Goal: Information Seeking & Learning: Learn about a topic

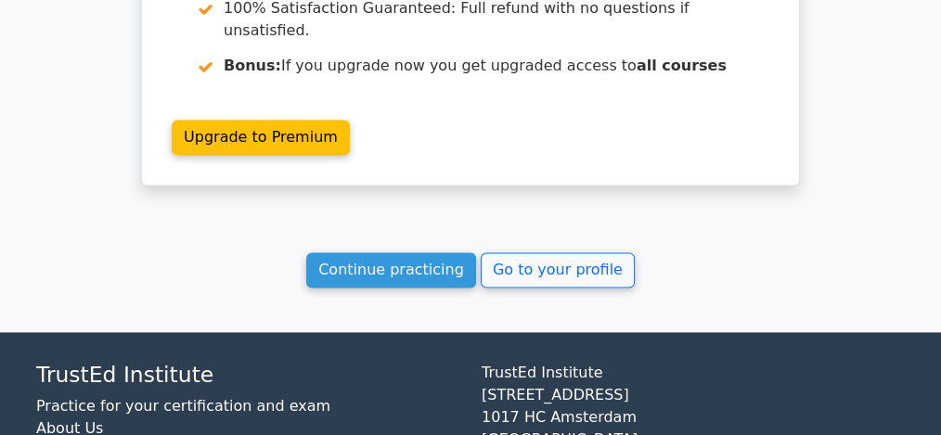
scroll to position [2848, 0]
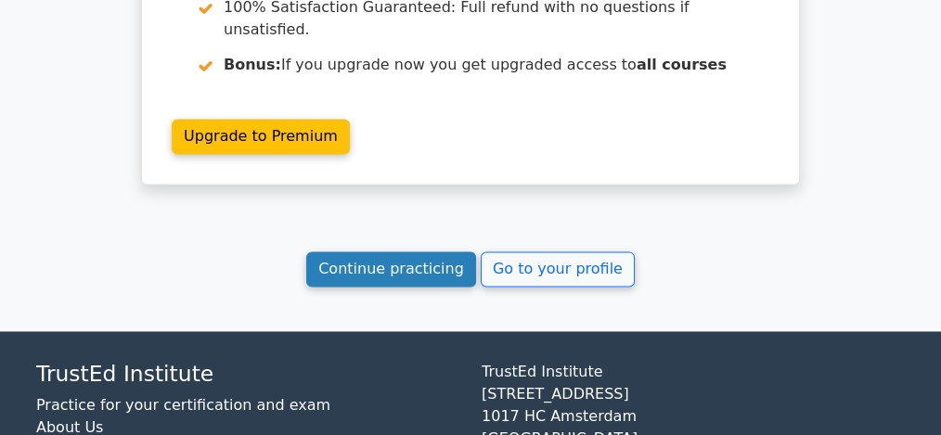
click at [346, 252] on link "Continue practicing" at bounding box center [391, 269] width 170 height 35
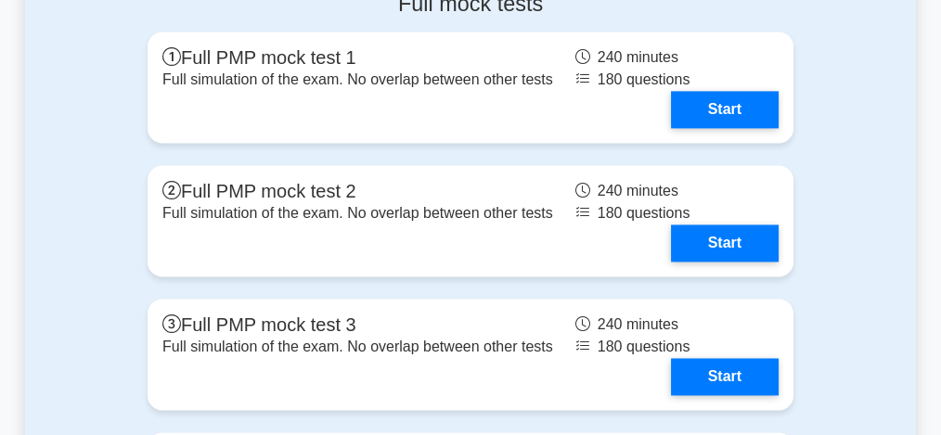
scroll to position [2747, 0]
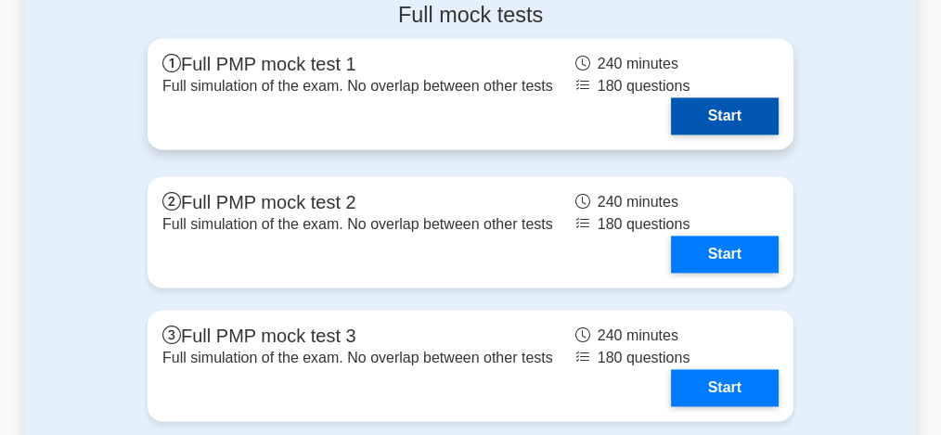
click at [732, 135] on link "Start" at bounding box center [725, 115] width 108 height 37
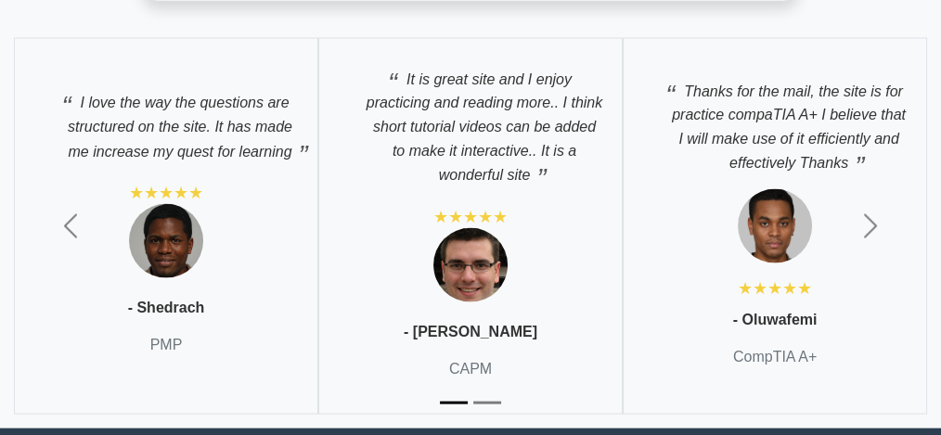
scroll to position [3960, 0]
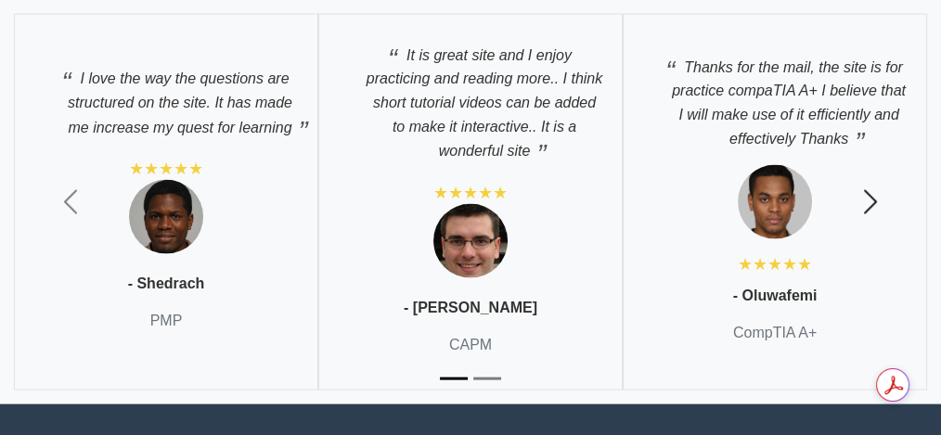
click at [868, 210] on span "button" at bounding box center [871, 202] width 30 height 30
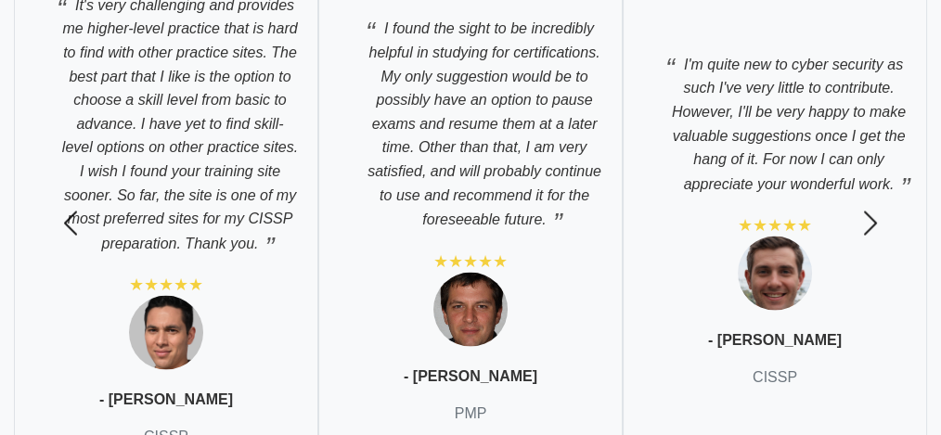
scroll to position [4034, 0]
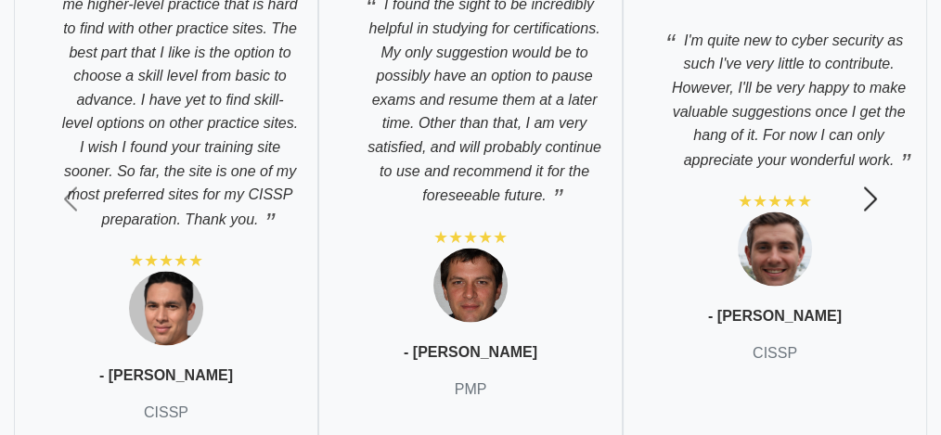
click at [870, 214] on span "button" at bounding box center [871, 200] width 30 height 30
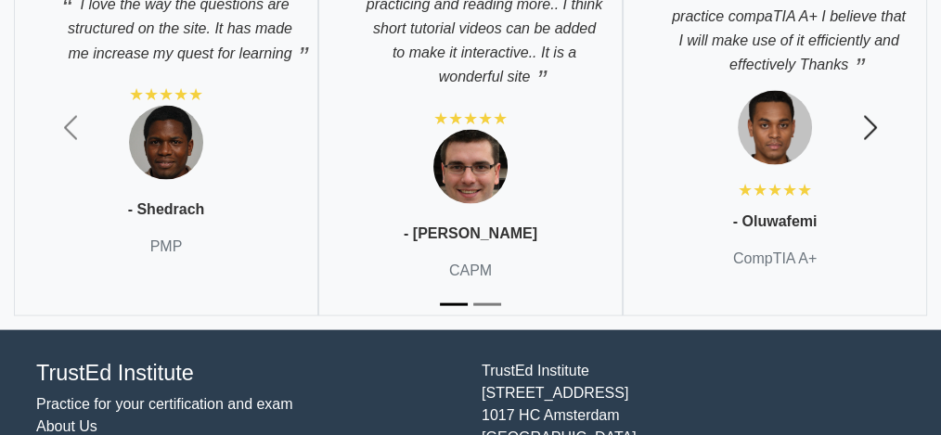
click at [869, 143] on span "button" at bounding box center [871, 128] width 30 height 30
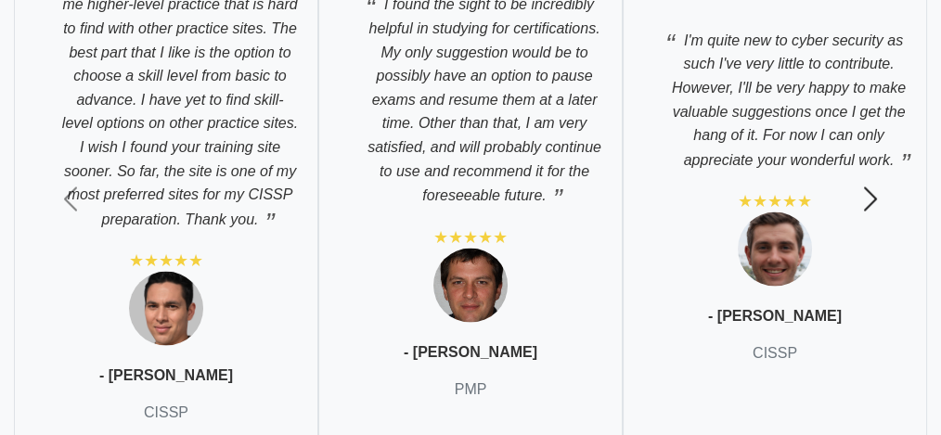
click at [869, 145] on button "Next" at bounding box center [870, 200] width 141 height 548
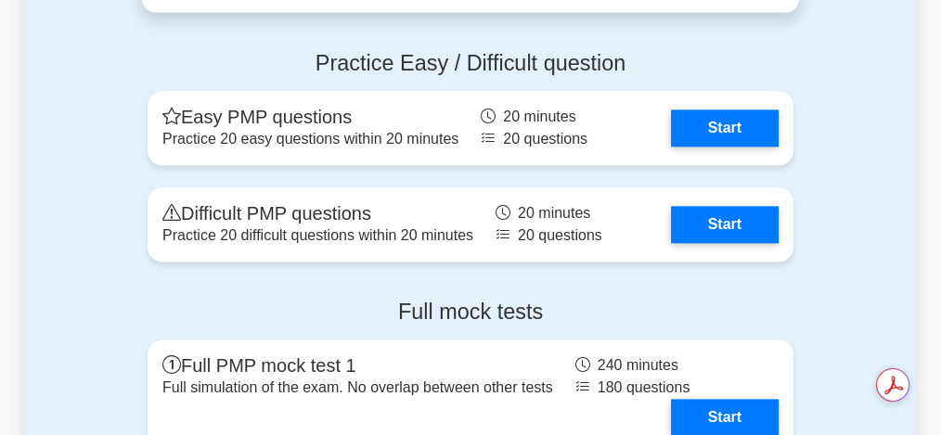
scroll to position [2474, 0]
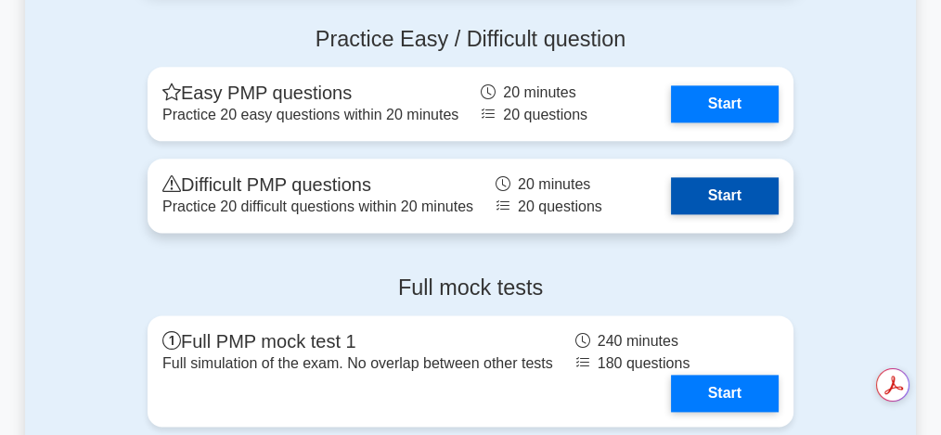
click at [741, 212] on link "Start" at bounding box center [725, 195] width 108 height 37
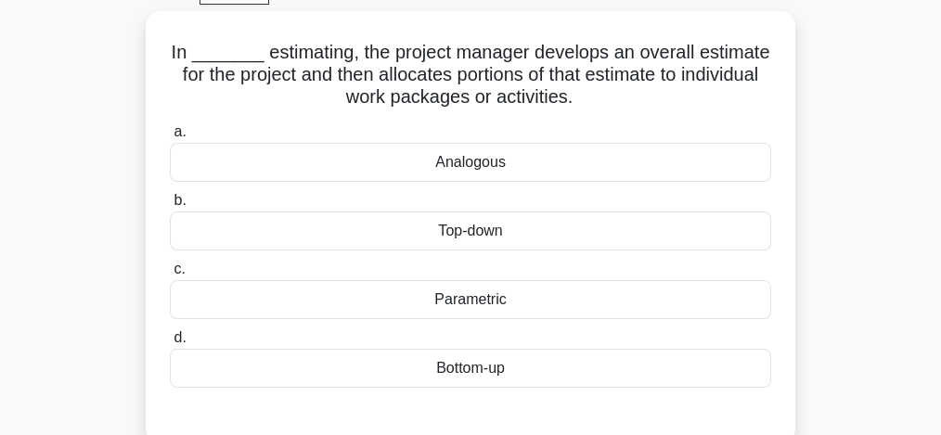
scroll to position [98, 0]
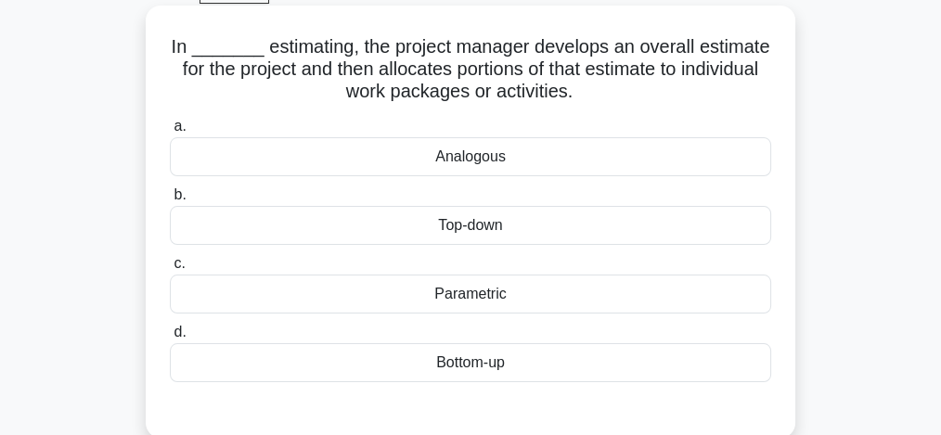
click at [527, 226] on div "Top-down" at bounding box center [470, 225] width 601 height 39
click at [170, 201] on input "b. Top-down" at bounding box center [170, 195] width 0 height 12
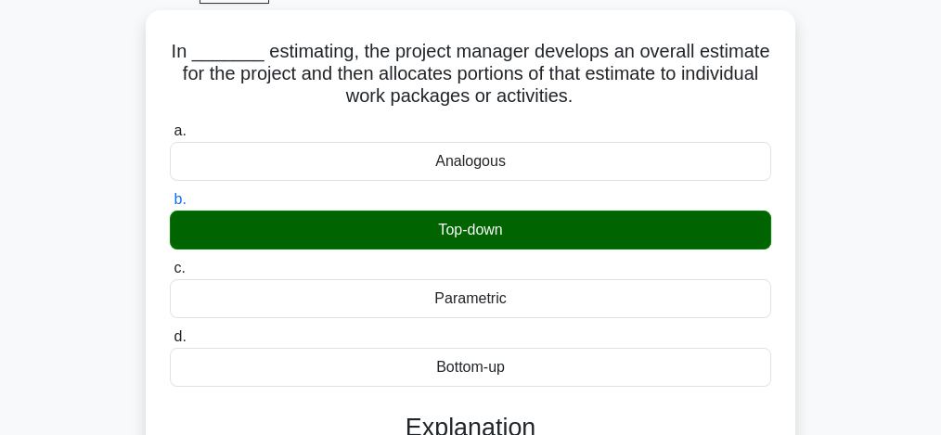
scroll to position [479, 0]
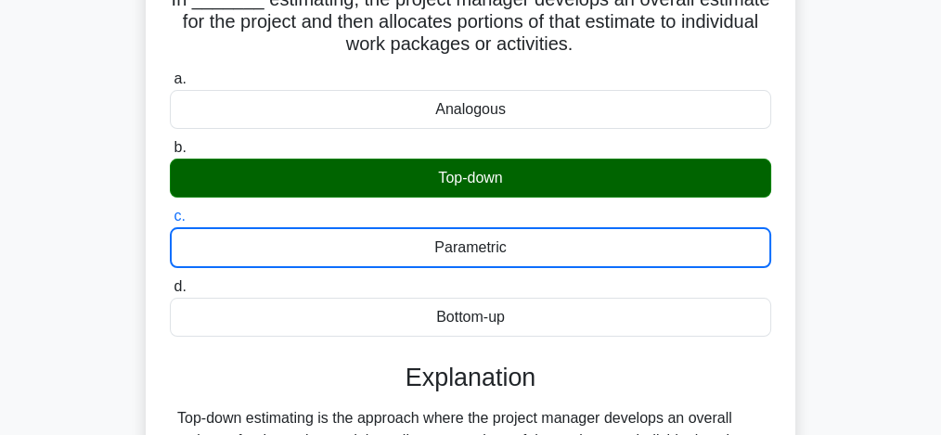
scroll to position [531, 0]
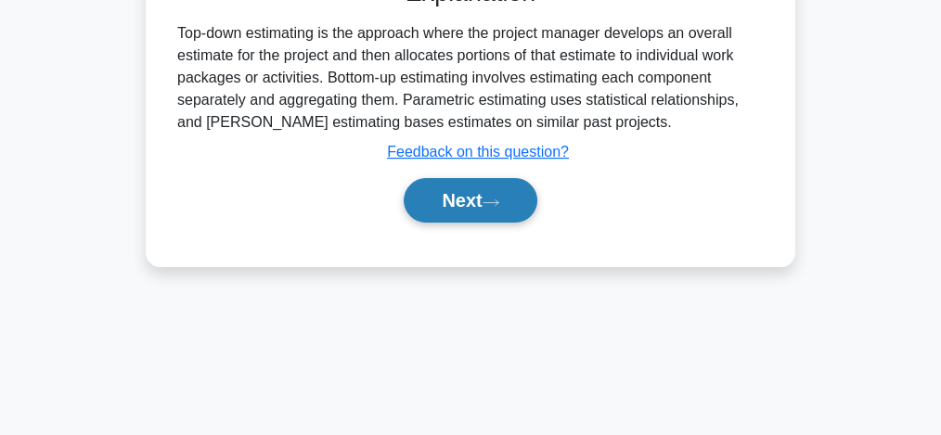
click at [495, 199] on icon at bounding box center [491, 203] width 17 height 10
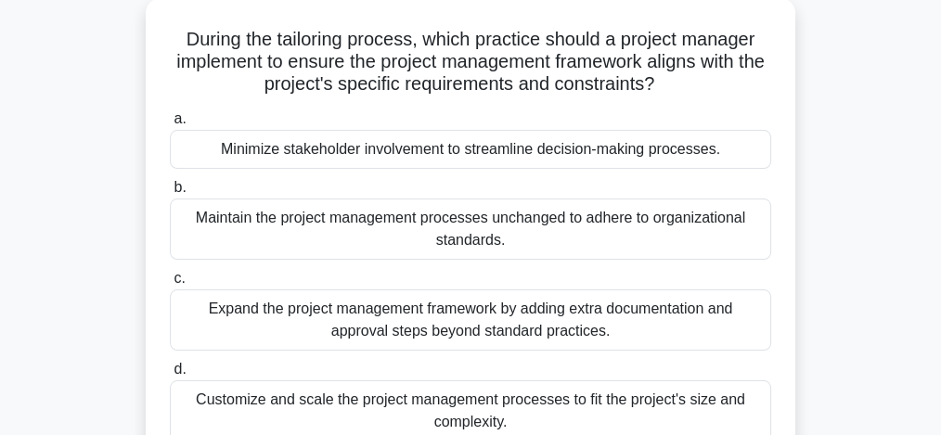
scroll to position [136, 0]
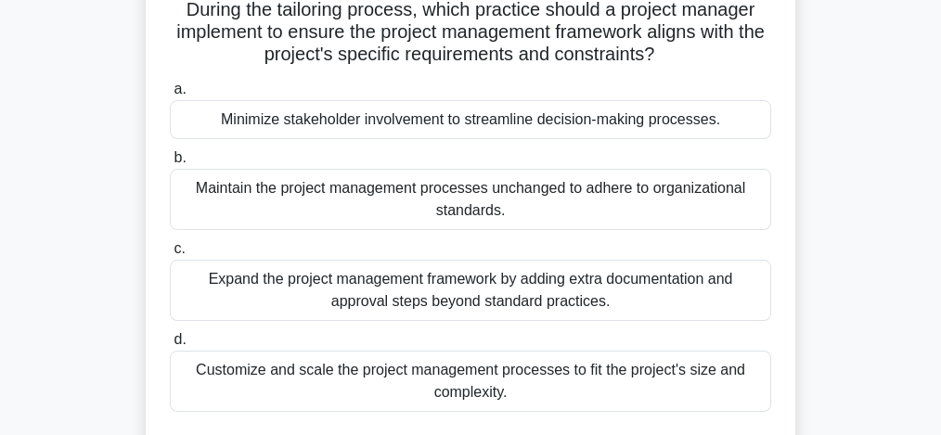
click at [459, 204] on div "Maintain the project management processes unchanged to adhere to organizational…" at bounding box center [470, 199] width 601 height 61
click at [170, 164] on input "b. Maintain the project management processes unchanged to adhere to organizatio…" at bounding box center [170, 158] width 0 height 12
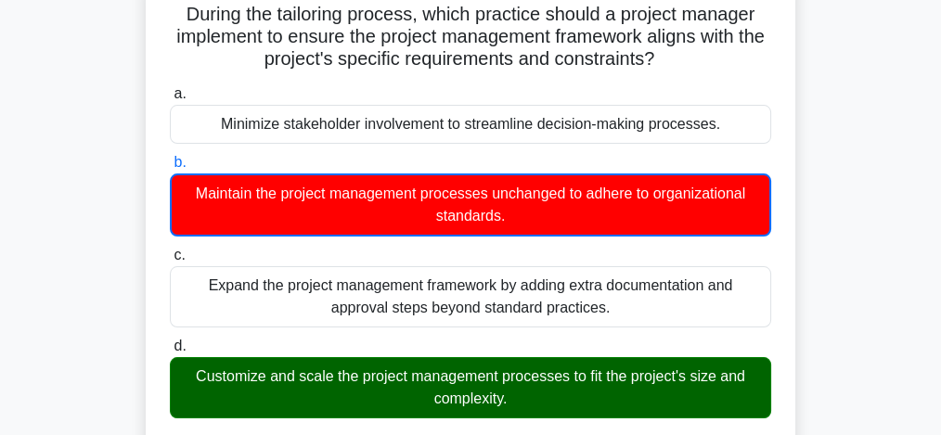
click at [170, 250] on input "c. Expand the project management framework by adding extra documentation and ap…" at bounding box center [170, 256] width 0 height 12
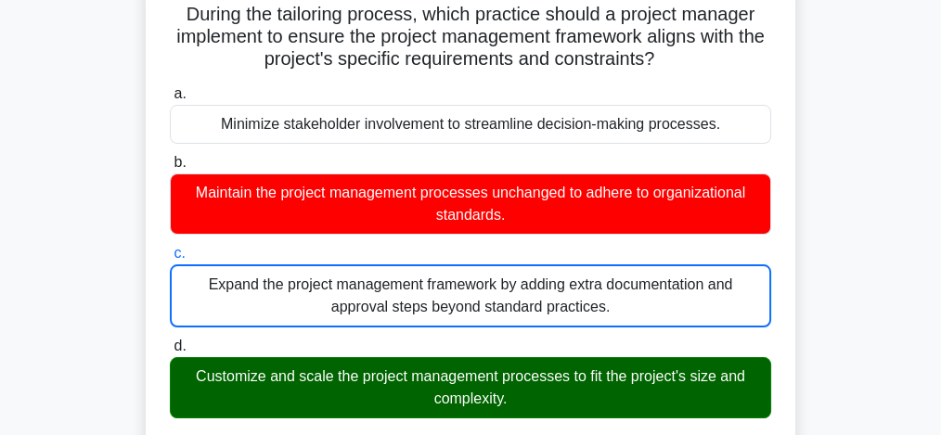
click at [113, 332] on div "During the tailoring process, which practice should a project manager implement…" at bounding box center [470, 387] width 891 height 828
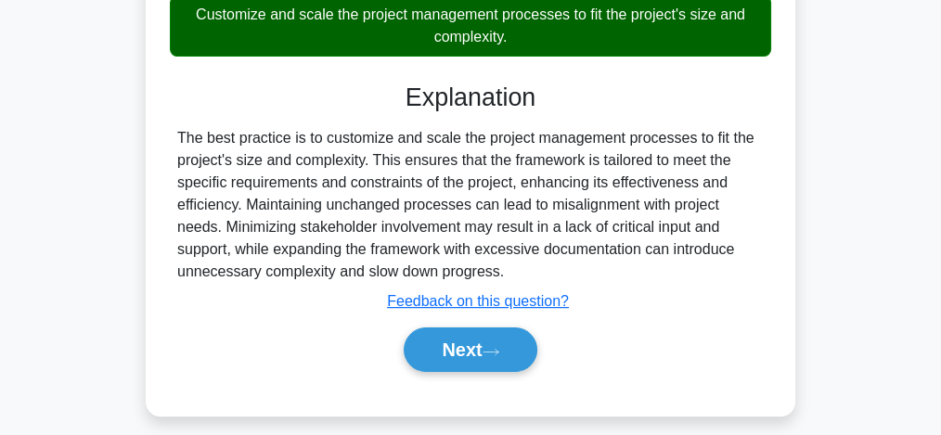
scroll to position [567, 0]
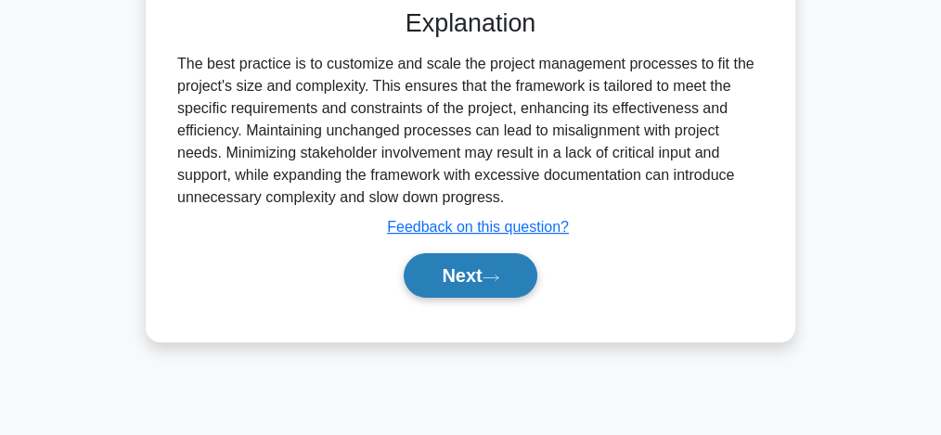
click at [493, 281] on button "Next" at bounding box center [470, 275] width 133 height 45
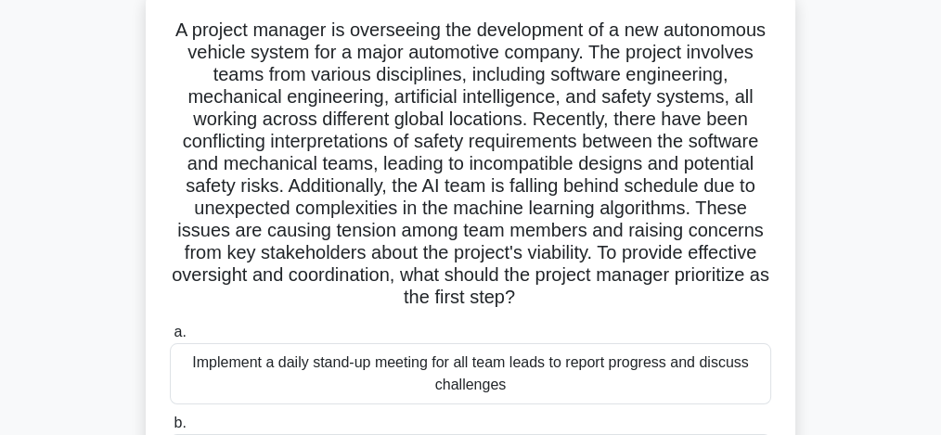
scroll to position [122, 0]
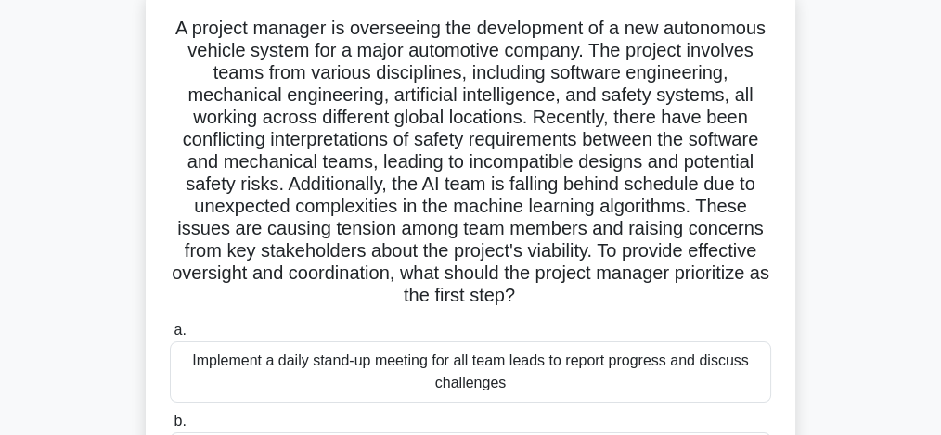
click at [71, 246] on div "A project manager is overseeing the development of a new autonomous vehicle sys…" at bounding box center [470, 381] width 891 height 789
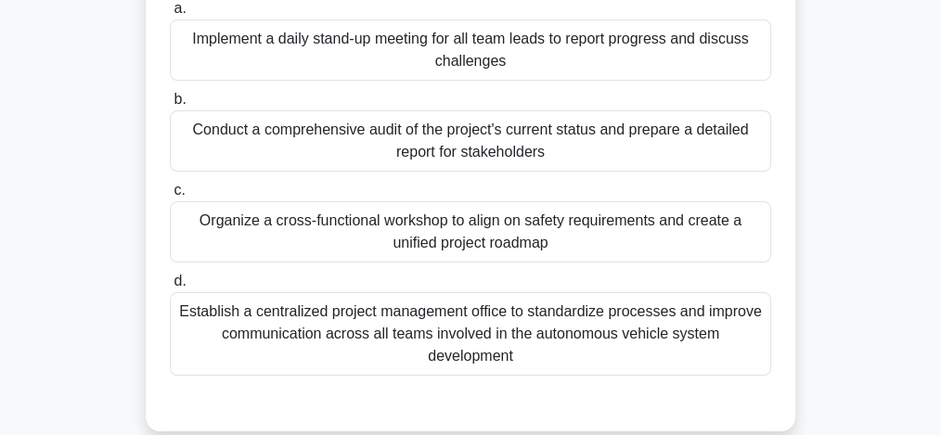
scroll to position [469, 0]
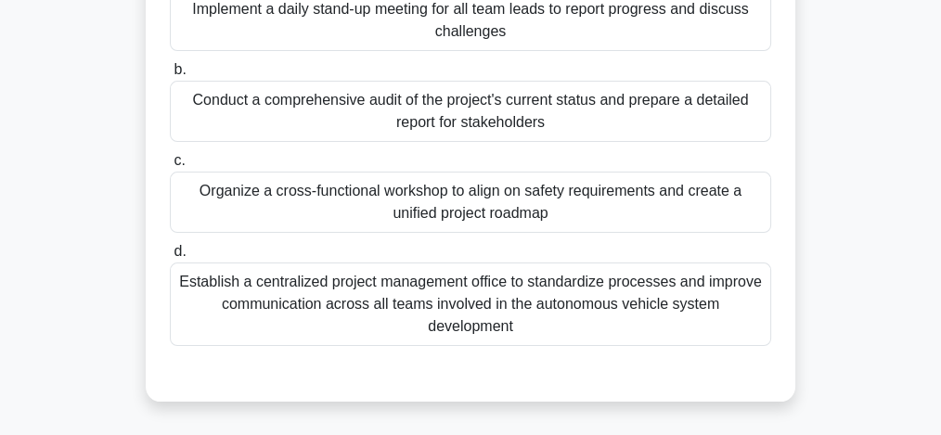
click at [501, 223] on div "Organize a cross-functional workshop to align on safety requirements and create…" at bounding box center [470, 202] width 601 height 61
click at [170, 167] on input "c. Organize a cross-functional workshop to align on safety requirements and cre…" at bounding box center [170, 161] width 0 height 12
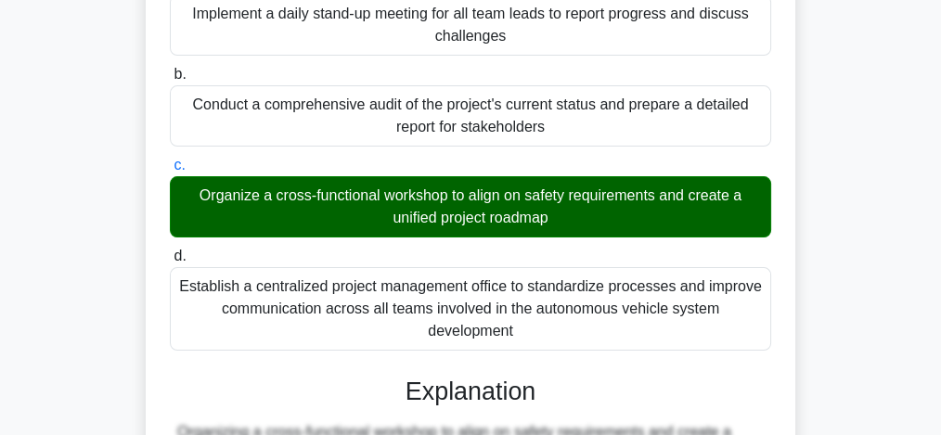
click at [170, 251] on input "d. Establish a centralized project management office to standardize processes a…" at bounding box center [170, 257] width 0 height 12
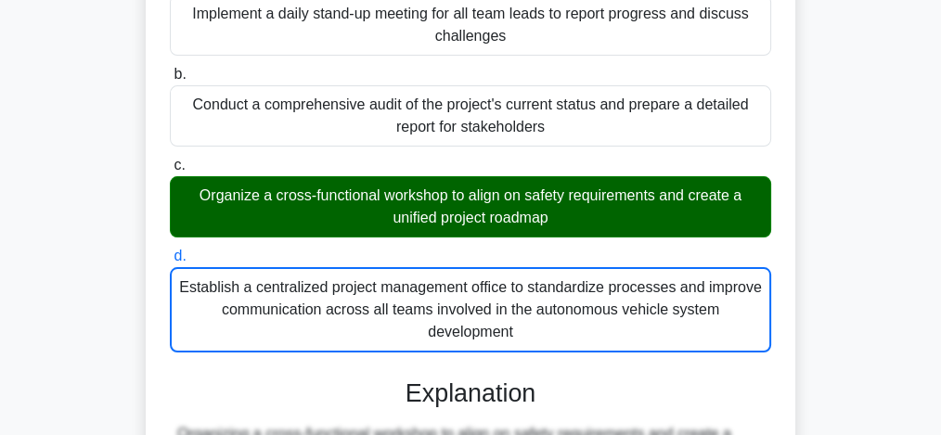
click at [170, 160] on input "c. Organize a cross-functional workshop to align on safety requirements and cre…" at bounding box center [170, 166] width 0 height 12
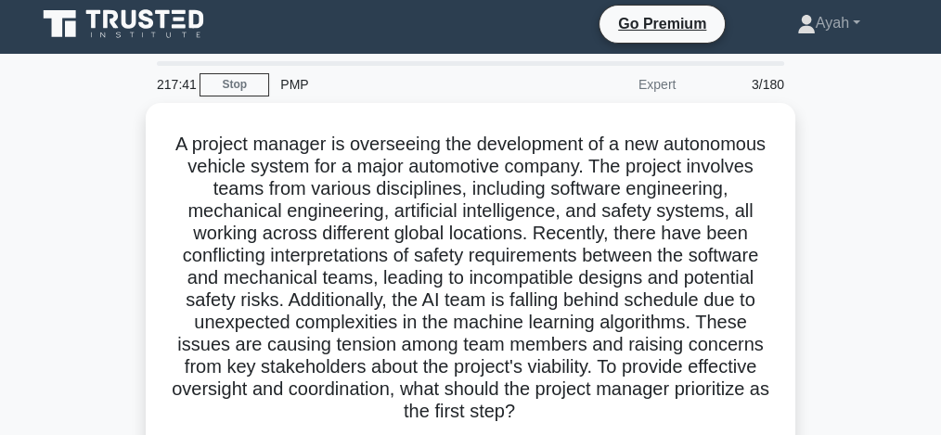
scroll to position [0, 0]
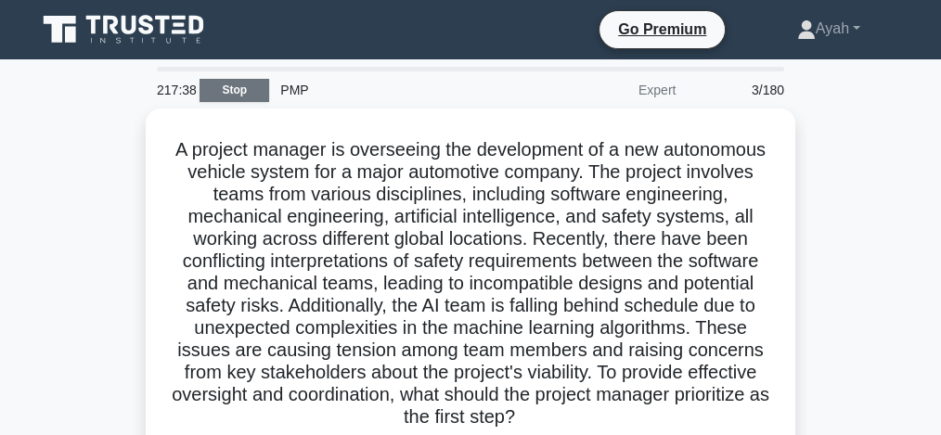
click at [234, 89] on link "Stop" at bounding box center [235, 90] width 70 height 23
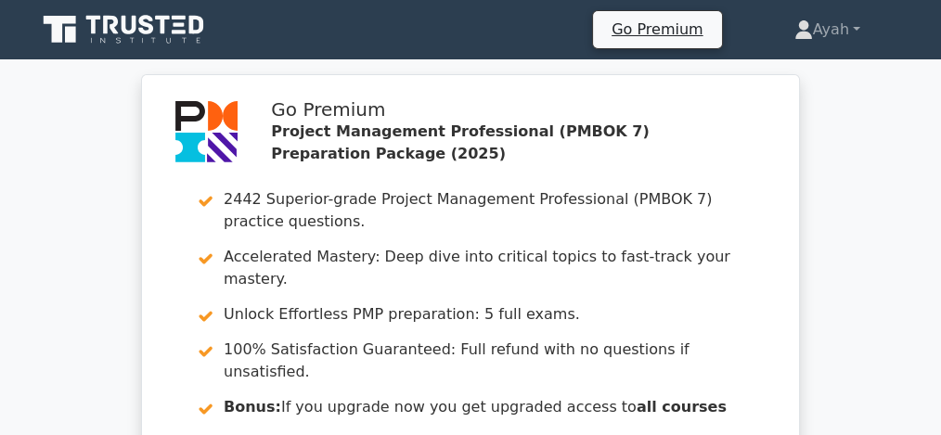
drag, startPoint x: 0, startPoint y: 0, endPoint x: 0, endPoint y: 175, distance: 175.4
click at [0, 175] on div "Go Premium Project Management Professional (PMBOK 7) Preparation Package (2025)…" at bounding box center [470, 311] width 941 height 475
click at [0, 237] on div "Go Premium Project Management Professional (PMBOK 7) Preparation Package (2025)…" at bounding box center [470, 311] width 941 height 475
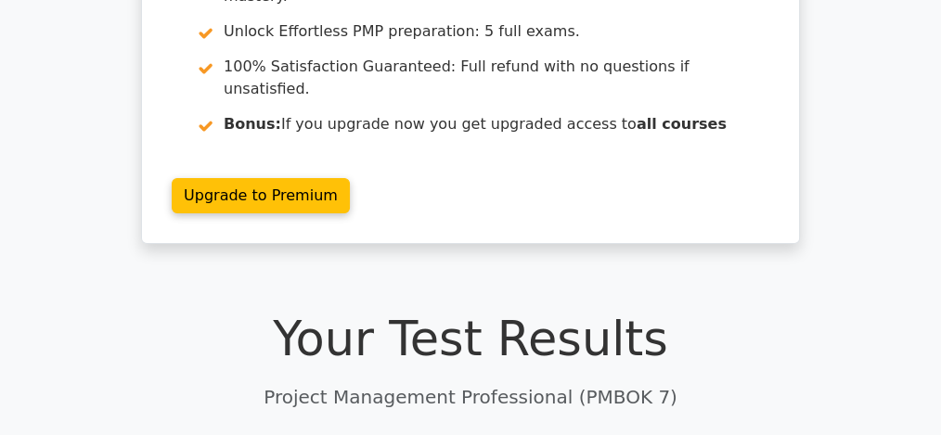
scroll to position [297, 0]
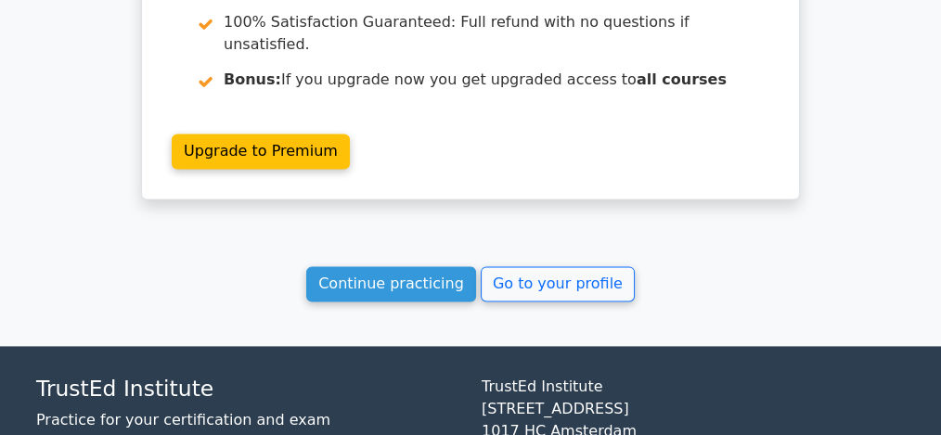
scroll to position [2572, 0]
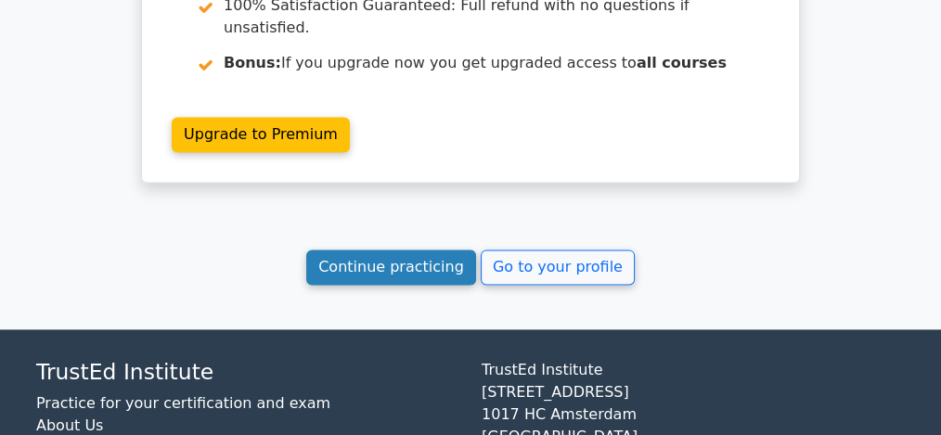
click at [404, 250] on link "Continue practicing" at bounding box center [391, 267] width 170 height 35
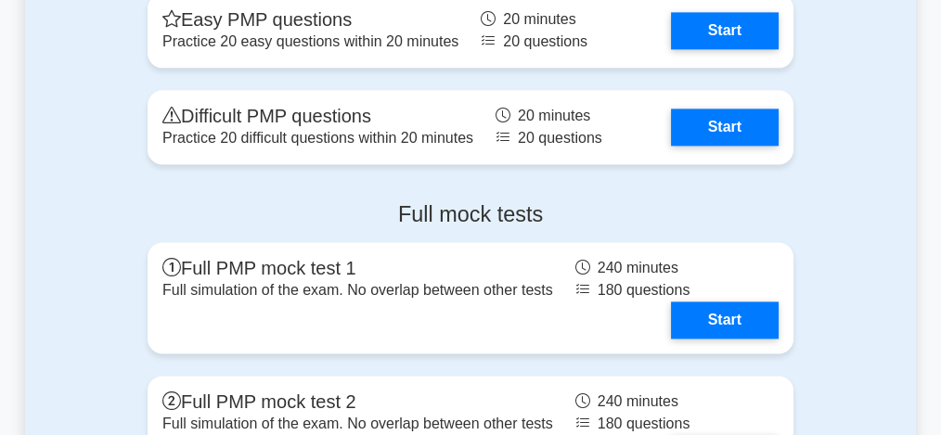
scroll to position [2549, 0]
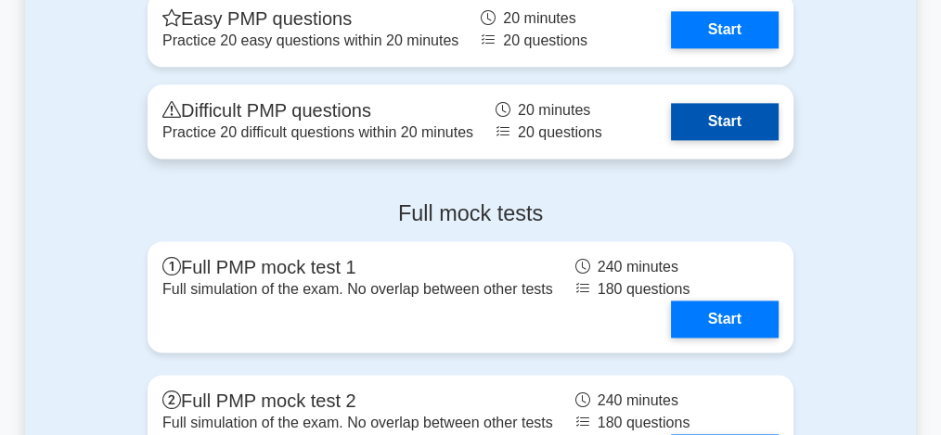
click at [730, 137] on link "Start" at bounding box center [725, 121] width 108 height 37
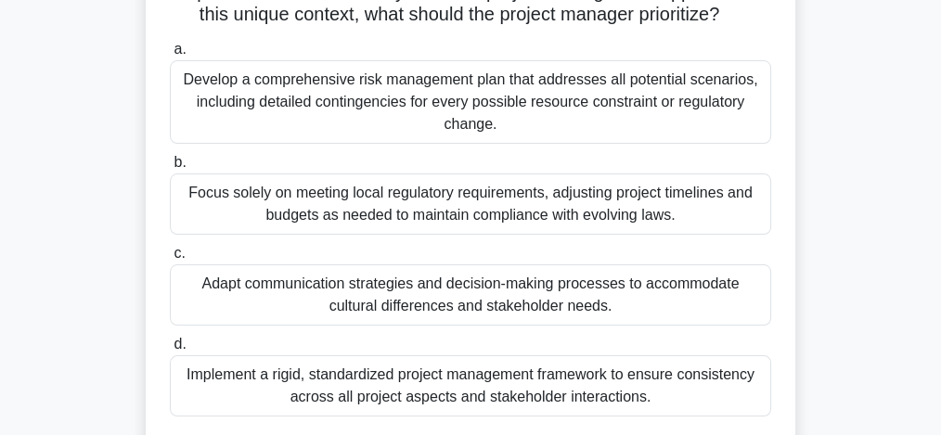
scroll to position [272, 0]
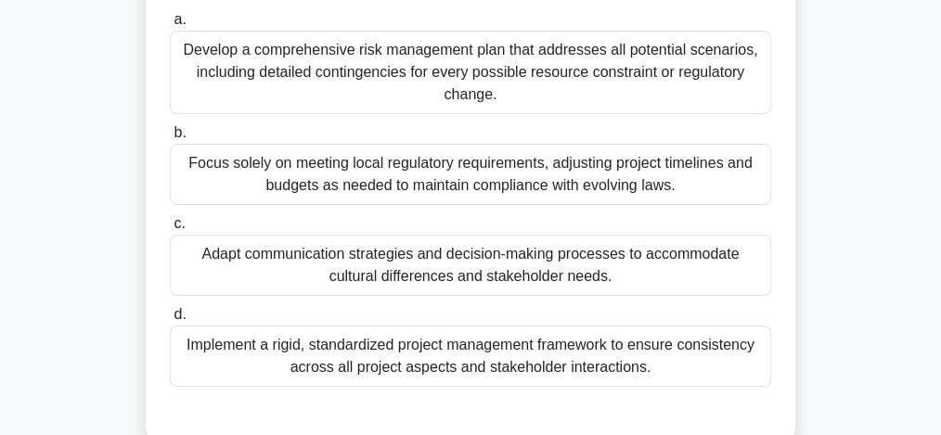
click at [542, 353] on div "Implement a rigid, standardized project management framework to ensure consiste…" at bounding box center [470, 356] width 601 height 61
click at [170, 321] on input "d. Implement a rigid, standardized project management framework to ensure consi…" at bounding box center [170, 315] width 0 height 12
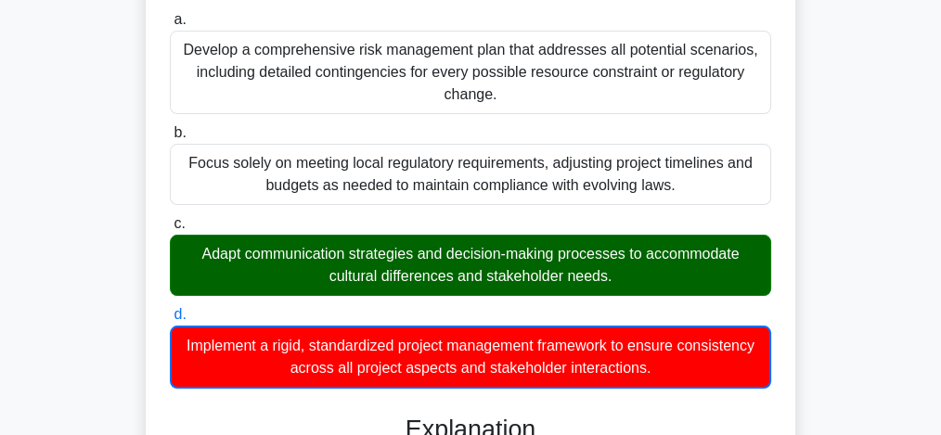
click at [170, 218] on input "c. Adapt communication strategies and decision-making processes to accommodate …" at bounding box center [170, 224] width 0 height 12
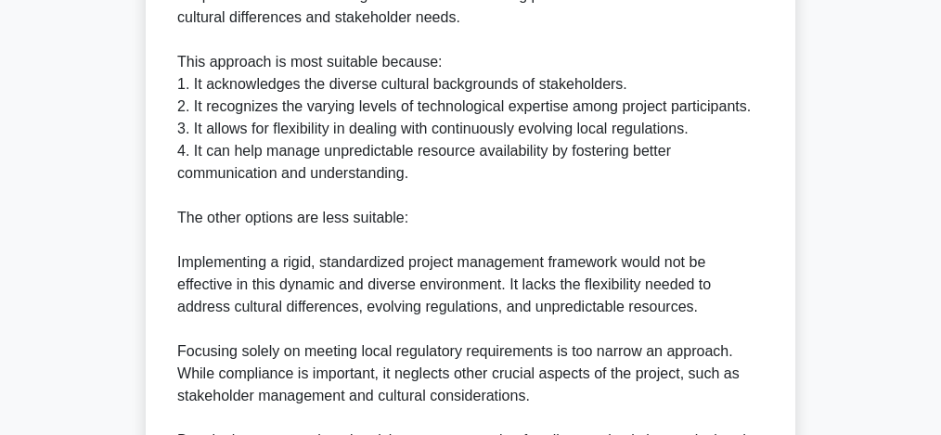
scroll to position [767, 0]
click at [494, 231] on div "The best answer for this complex infrastructure project in a developing country…" at bounding box center [470, 275] width 587 height 624
click at [476, 249] on div "The best answer for this complex infrastructure project in a developing country…" at bounding box center [470, 275] width 587 height 624
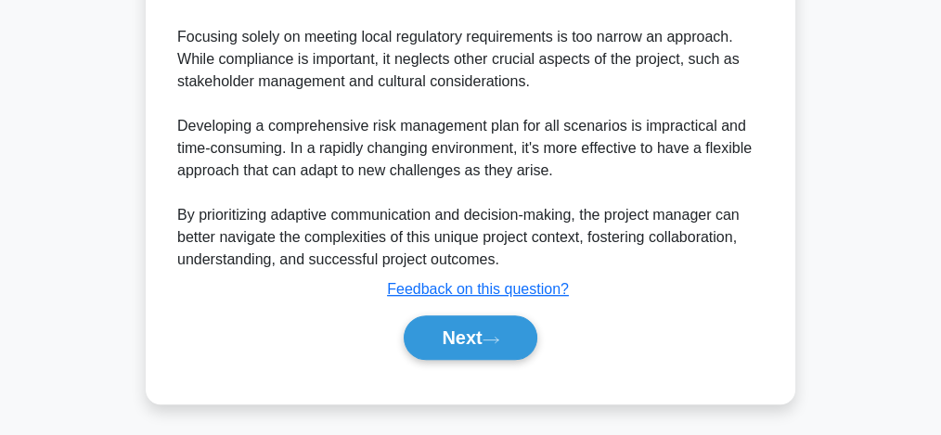
scroll to position [1083, 0]
